Goal: Find specific page/section

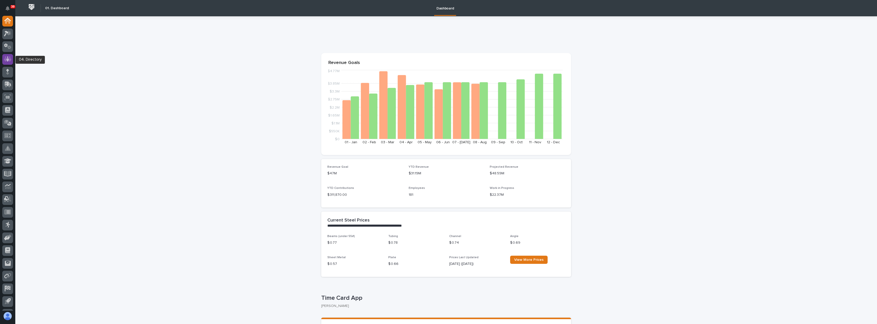
click at [8, 60] on icon at bounding box center [7, 59] width 3 height 5
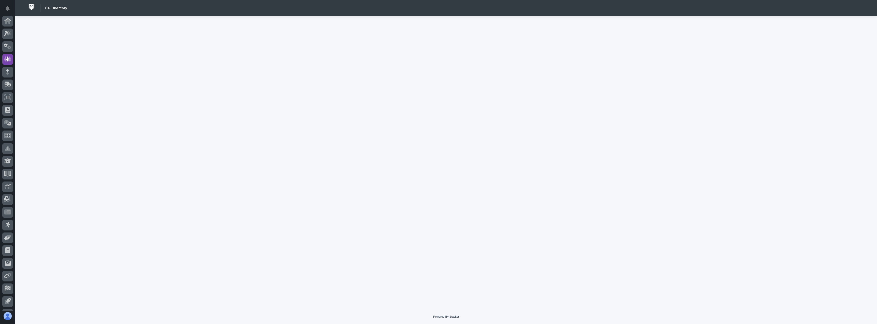
scroll to position [24, 0]
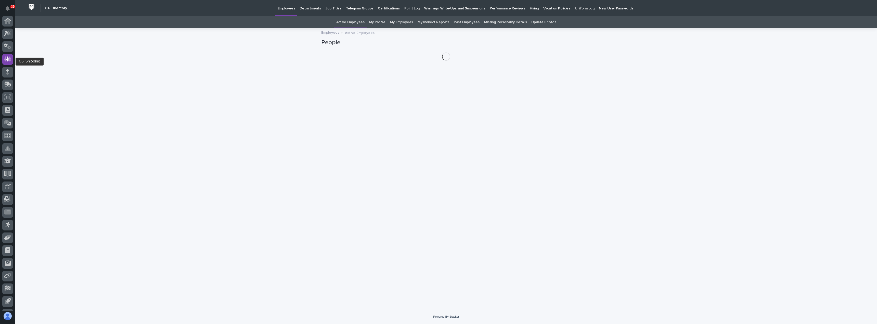
scroll to position [24, 0]
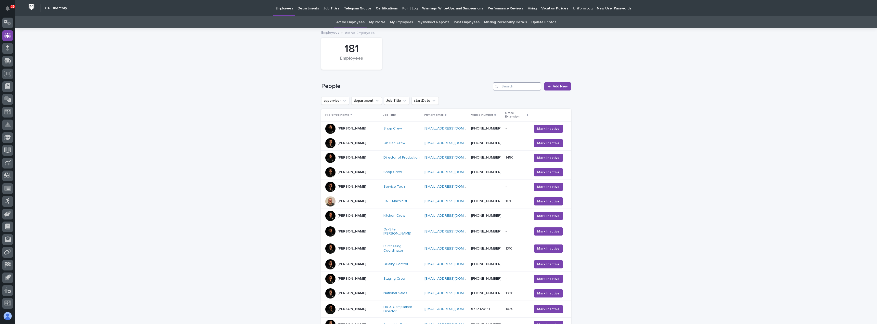
click at [519, 86] on input "Search" at bounding box center [517, 86] width 48 height 8
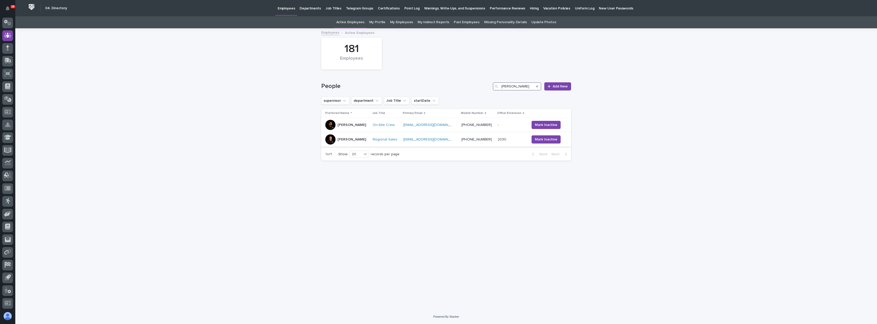
type input "[PERSON_NAME]"
click at [363, 141] on div "[PERSON_NAME]" at bounding box center [346, 139] width 43 height 10
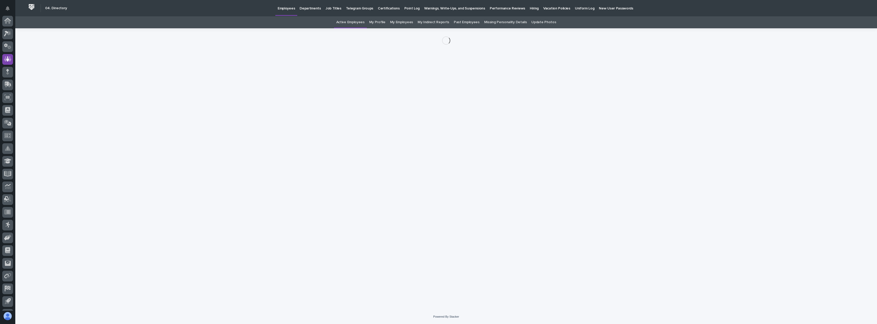
scroll to position [24, 0]
